Goal: Task Accomplishment & Management: Use online tool/utility

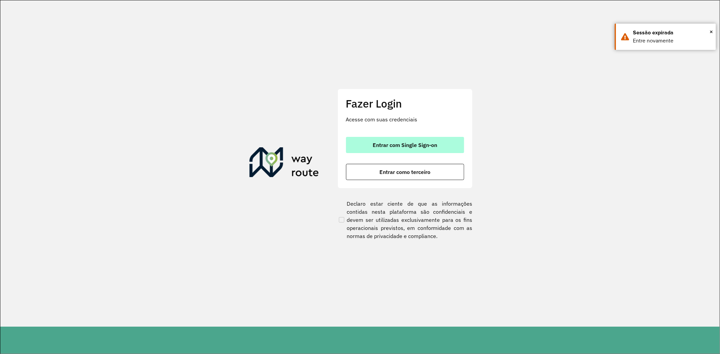
click at [393, 144] on span "Entrar com Single Sign-on" at bounding box center [405, 144] width 64 height 5
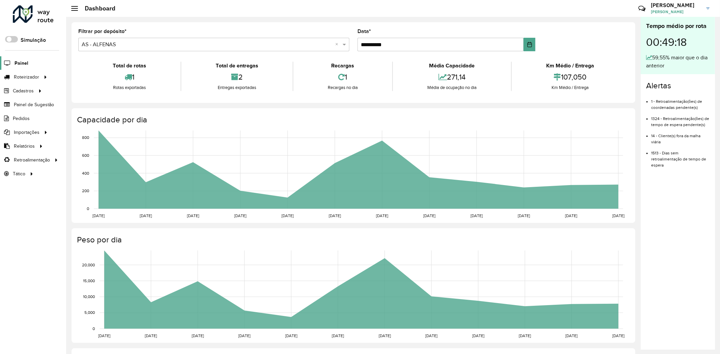
click at [16, 65] on span "Painel" at bounding box center [22, 63] width 14 height 7
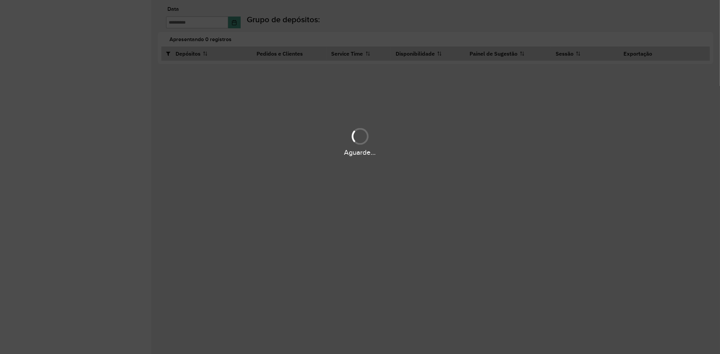
type input "**********"
